Goal: Task Accomplishment & Management: Use online tool/utility

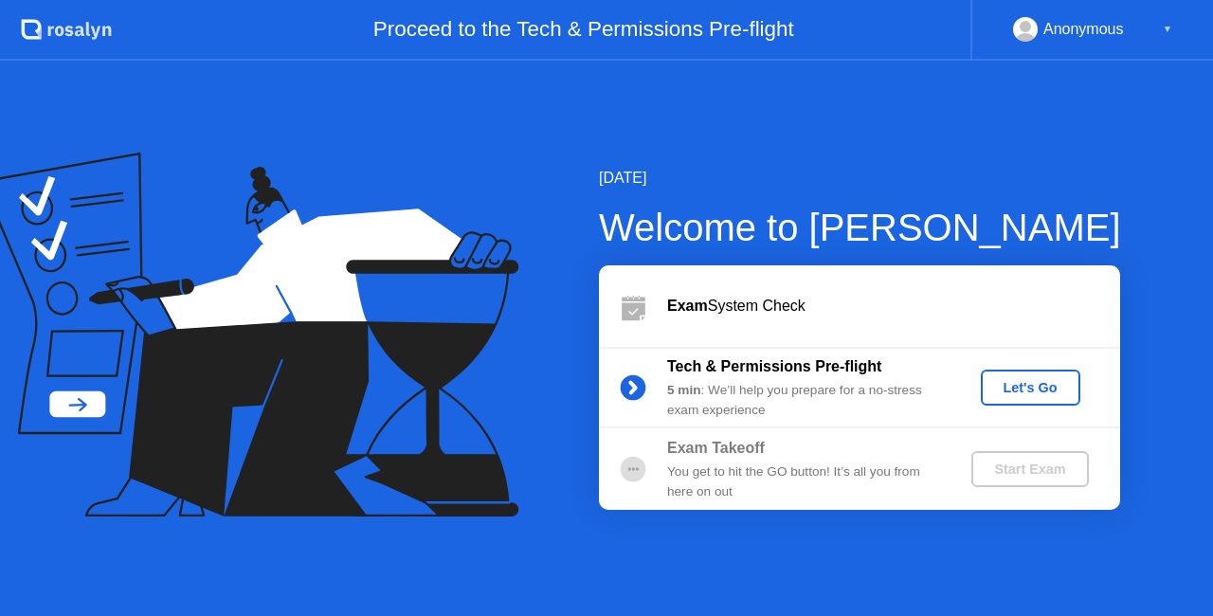
click at [1010, 395] on div "Let's Go" at bounding box center [1030, 387] width 84 height 15
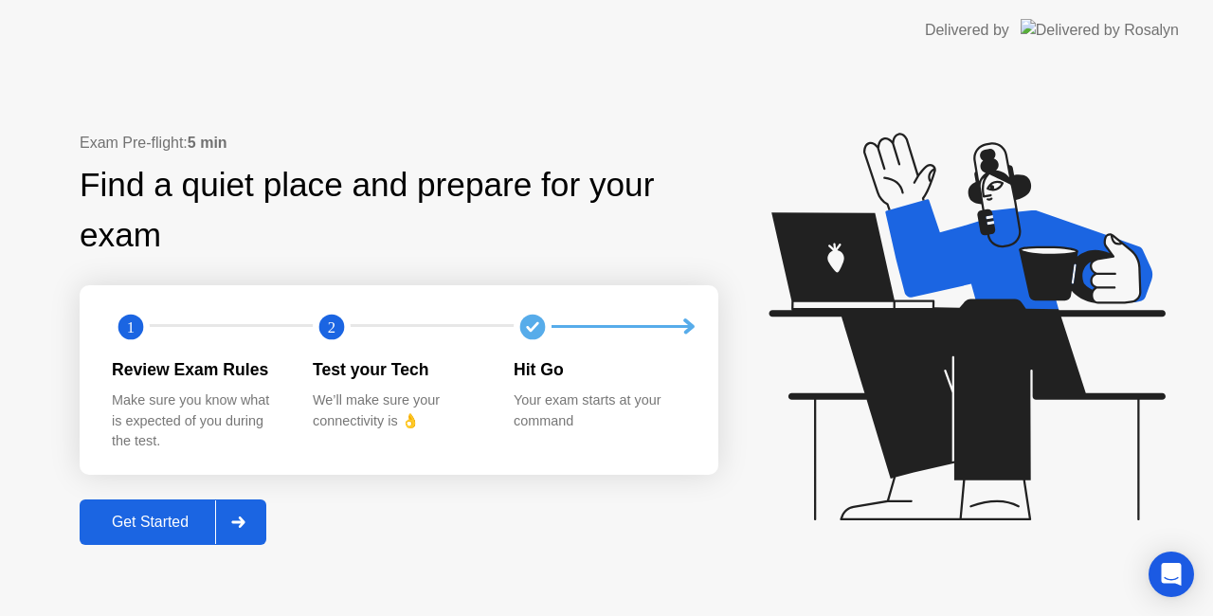
click at [210, 509] on button "Get Started" at bounding box center [173, 521] width 187 height 45
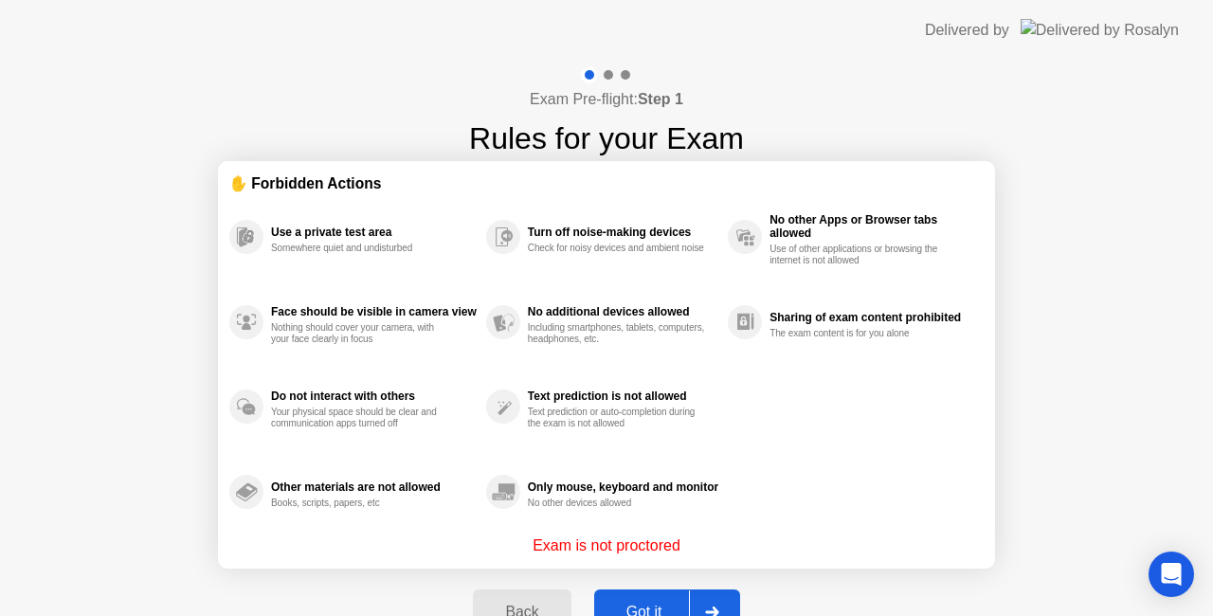
click at [655, 603] on div "Got it" at bounding box center [644, 611] width 89 height 17
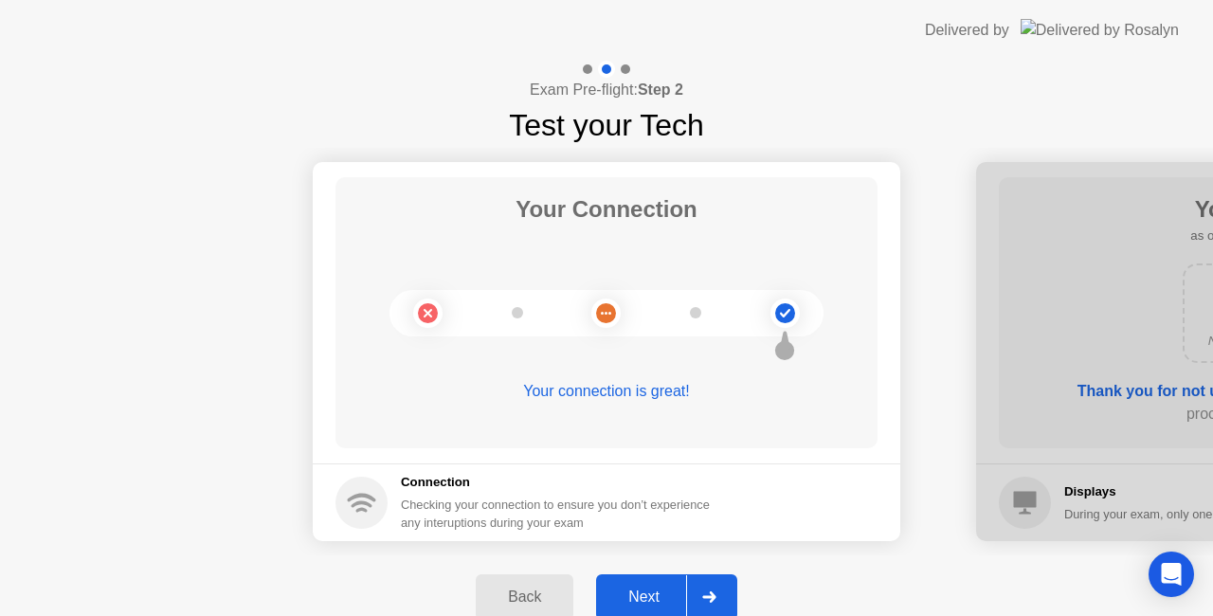
click at [655, 603] on div "Next" at bounding box center [644, 596] width 84 height 17
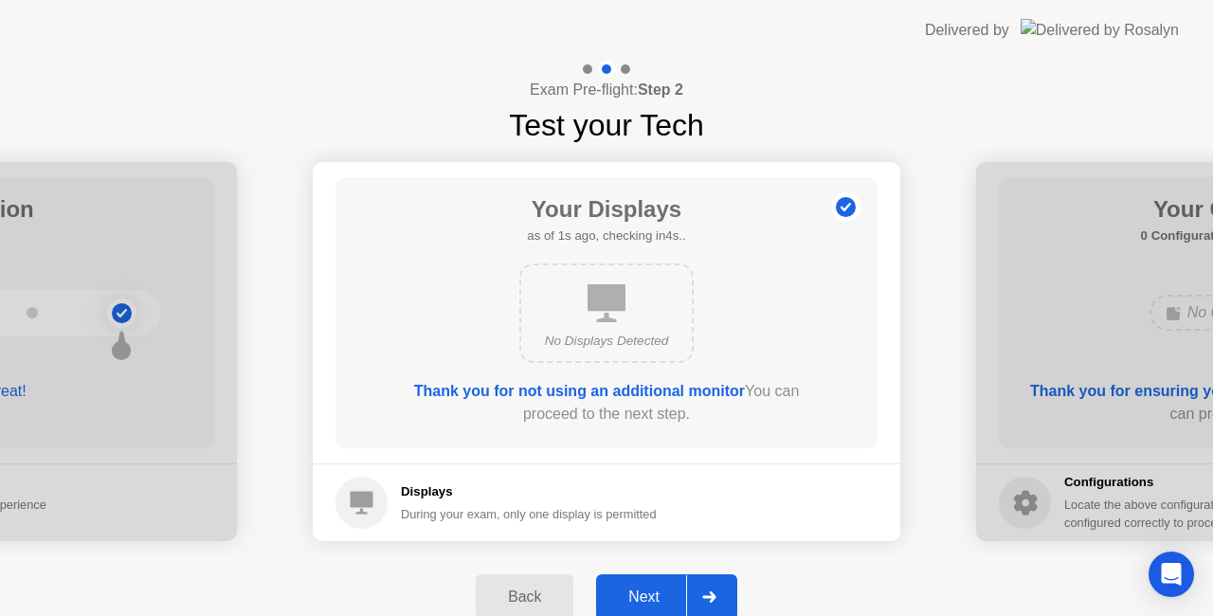
click at [655, 603] on div "Next" at bounding box center [644, 596] width 84 height 17
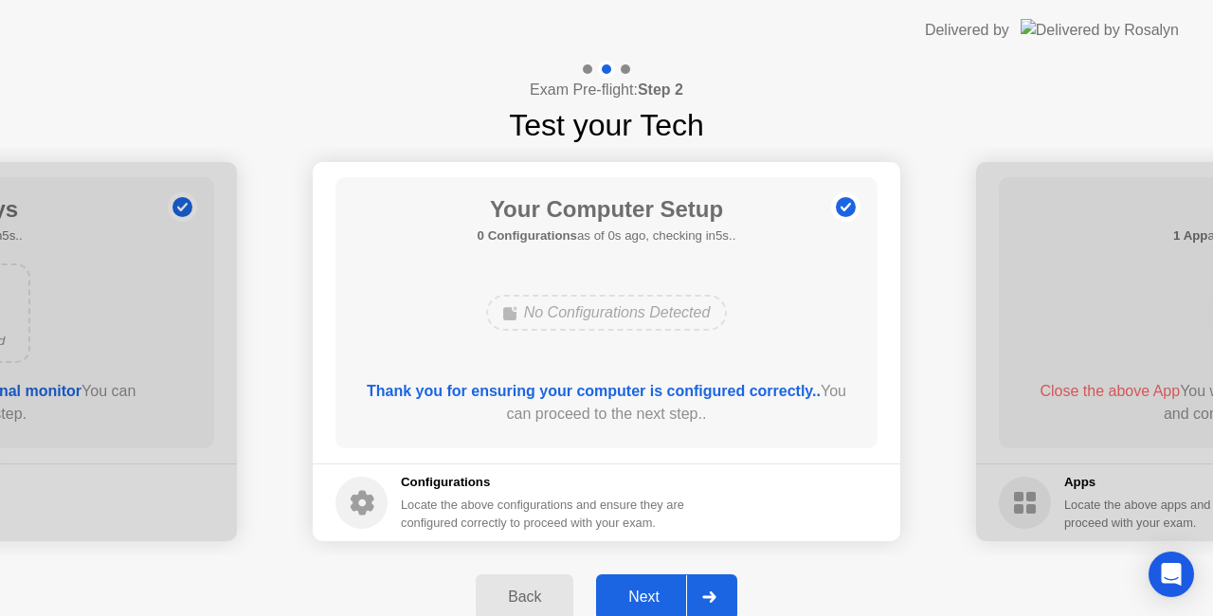
click at [655, 603] on div "Next" at bounding box center [644, 596] width 84 height 17
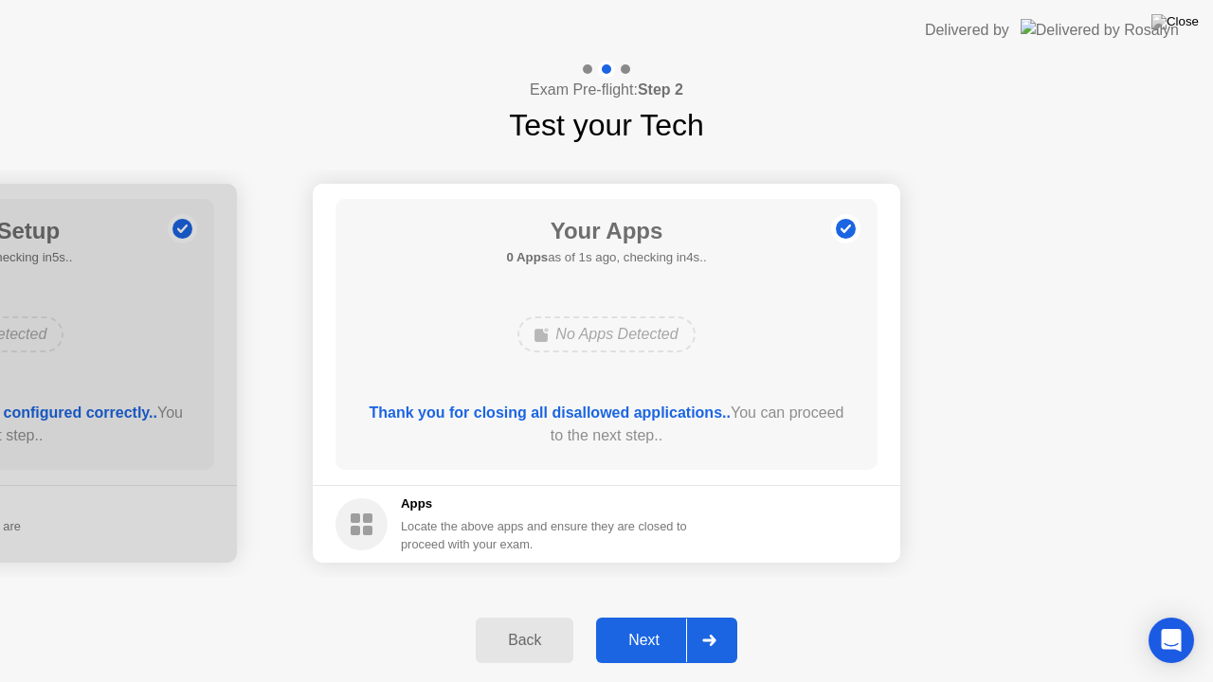
click at [728, 615] on div at bounding box center [708, 641] width 45 height 44
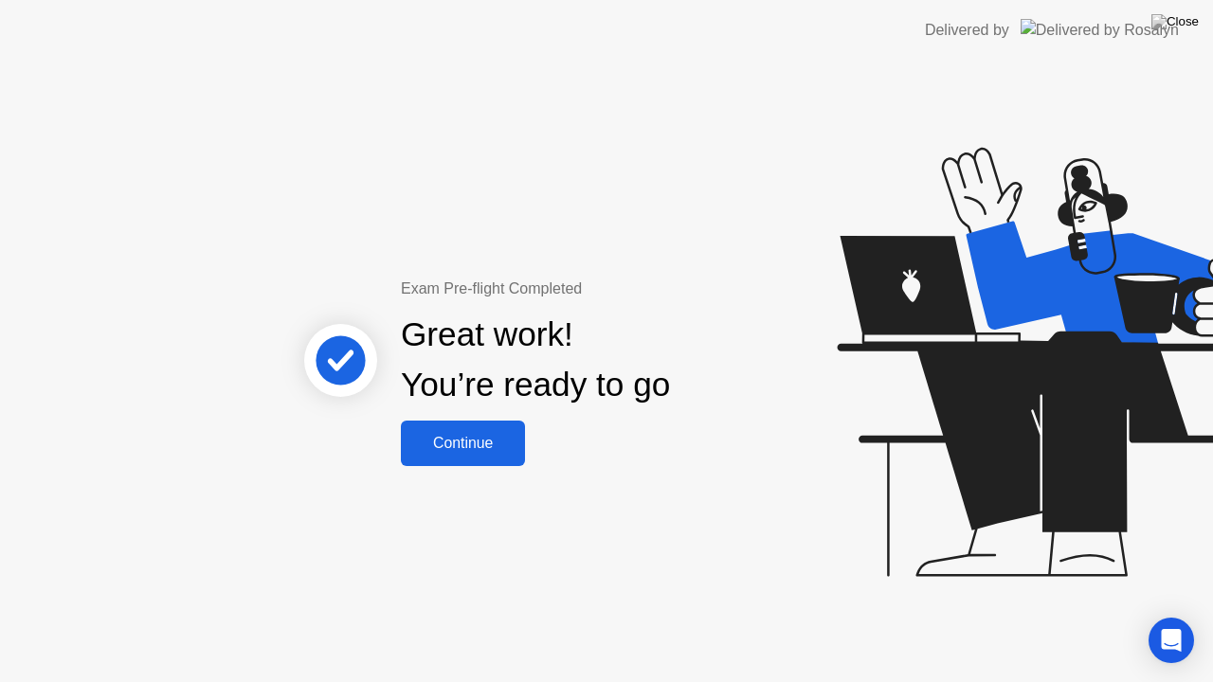
click at [468, 452] on div "Continue" at bounding box center [462, 443] width 113 height 17
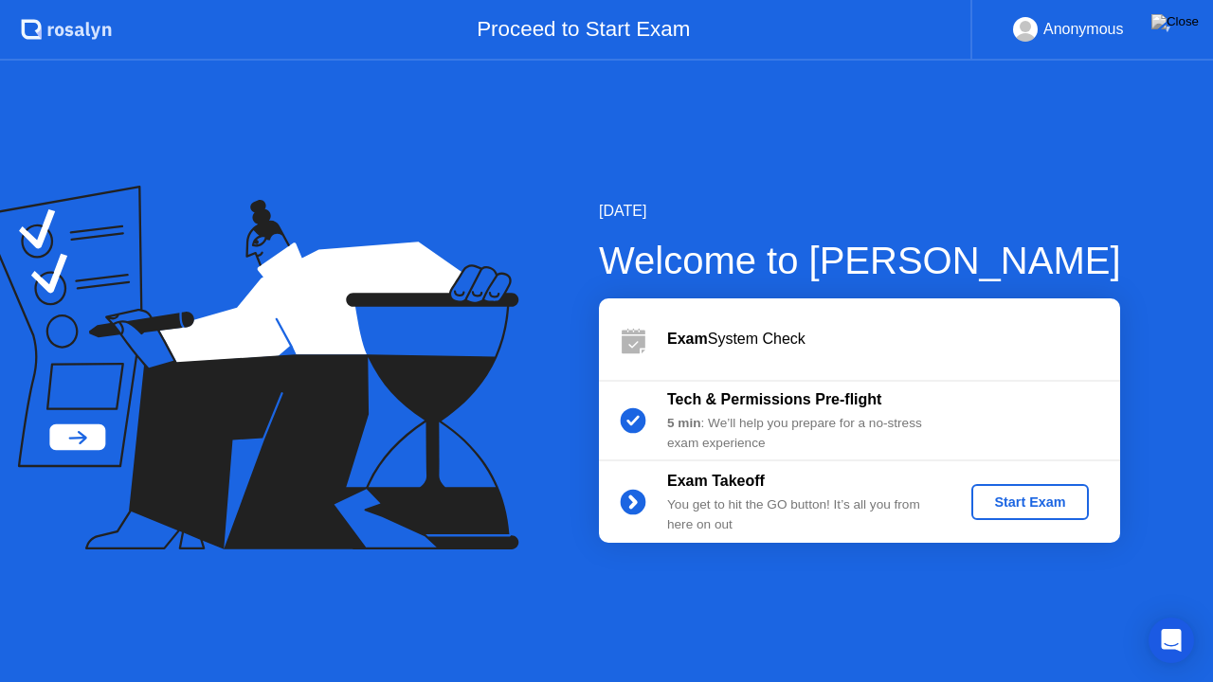
click at [1034, 508] on div "Start Exam" at bounding box center [1029, 502] width 101 height 15
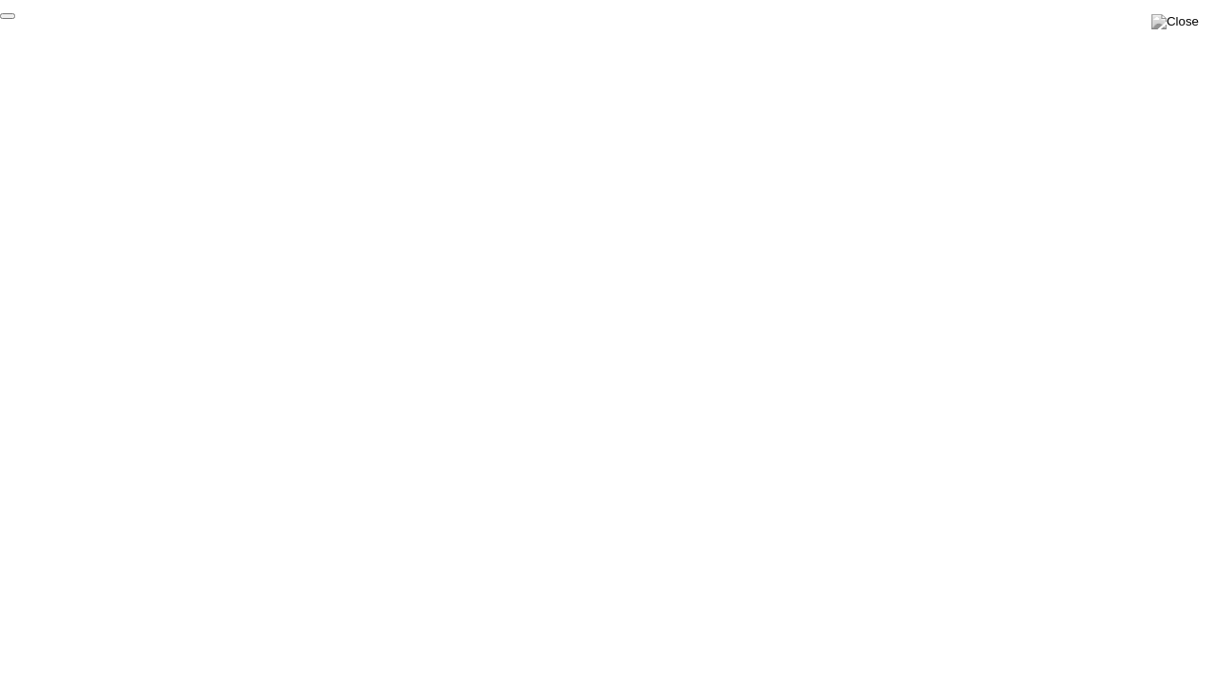
click div "End Proctoring Session"
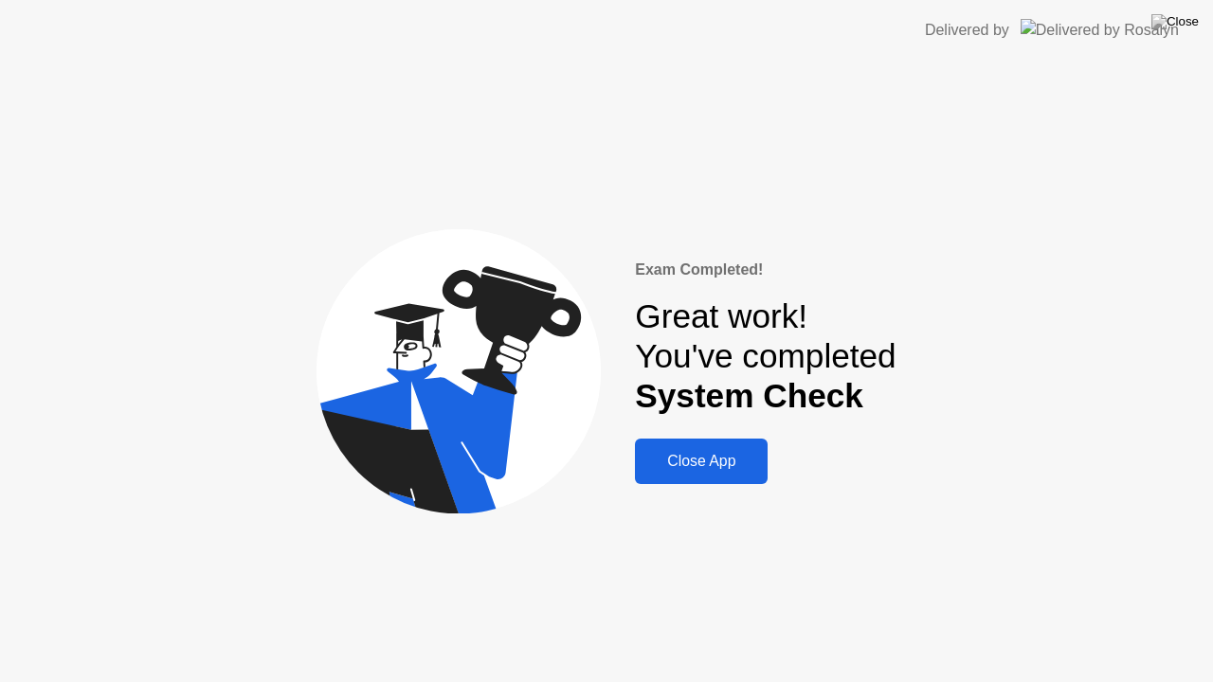
click at [741, 459] on div "Close App" at bounding box center [700, 461] width 121 height 17
